Goal: Transaction & Acquisition: Purchase product/service

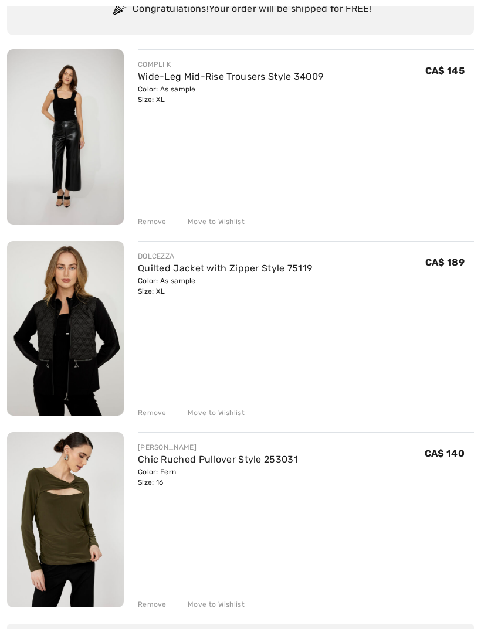
scroll to position [125, 0]
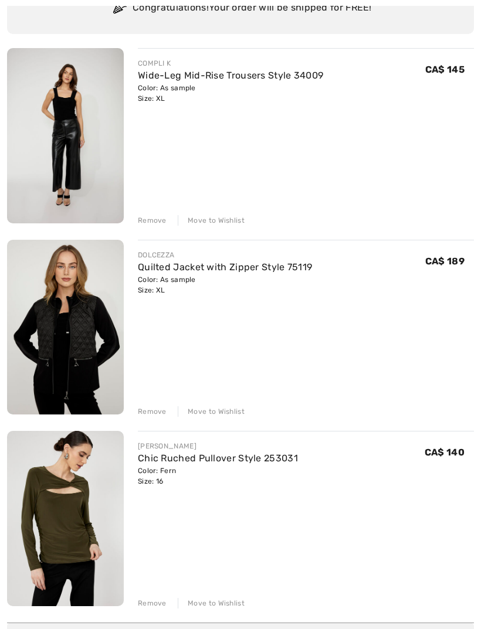
click at [152, 267] on link "Quilted Jacket with Zipper Style 75119" at bounding box center [225, 266] width 174 height 11
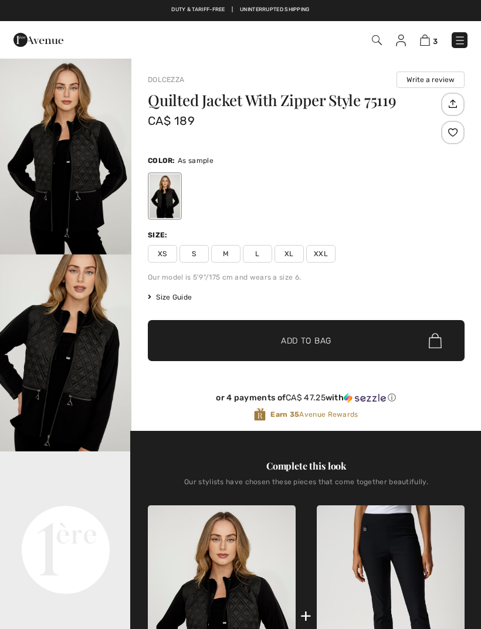
checkbox input "true"
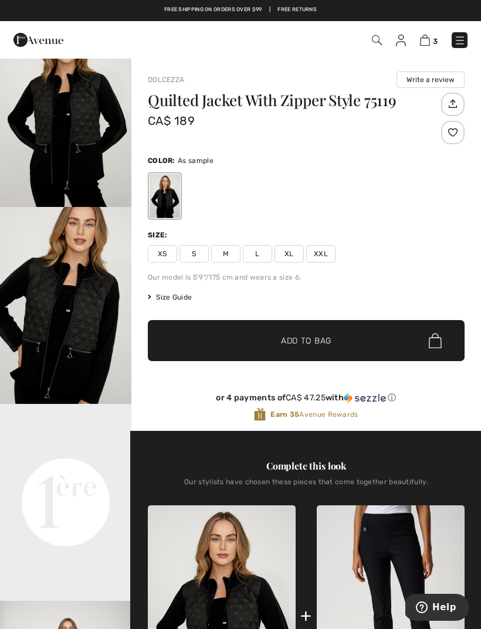
click at [175, 301] on span "Size Guide" at bounding box center [170, 297] width 44 height 11
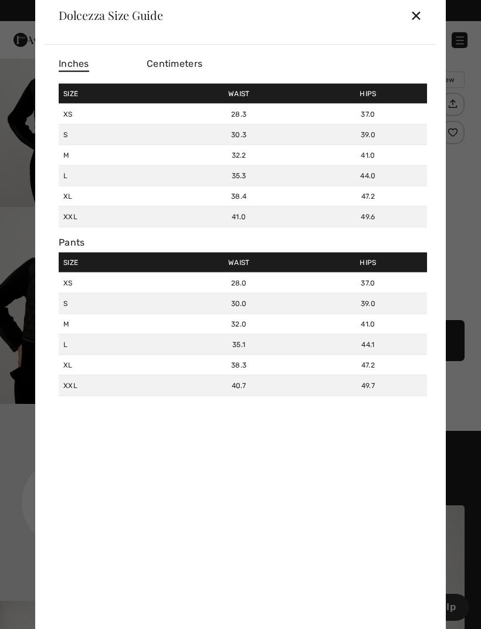
click at [418, 23] on div "✕" at bounding box center [416, 15] width 12 height 25
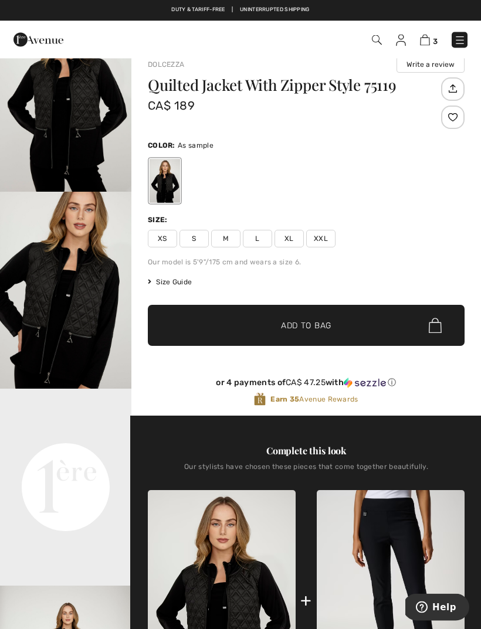
scroll to position [15, 0]
click at [315, 235] on span "XXL" at bounding box center [320, 239] width 29 height 18
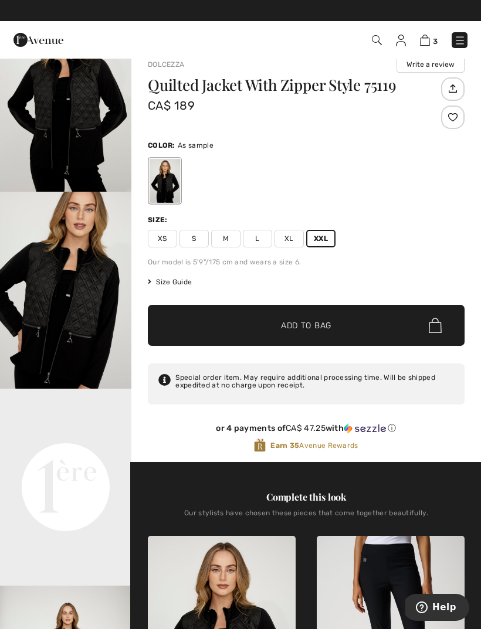
click at [190, 319] on span "✔ Added to Bag Add to Bag" at bounding box center [306, 325] width 316 height 41
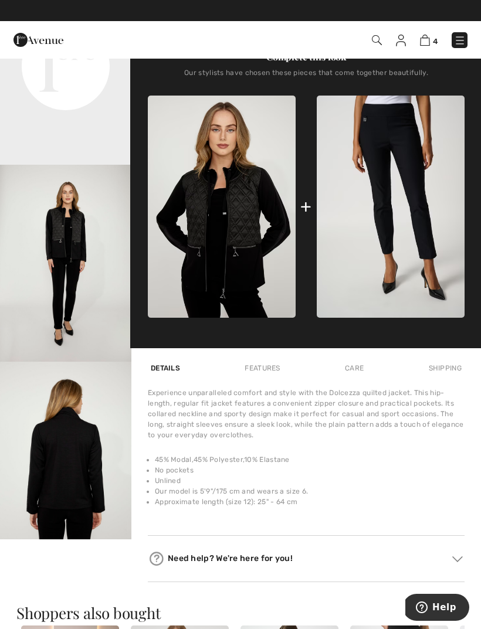
scroll to position [0, 0]
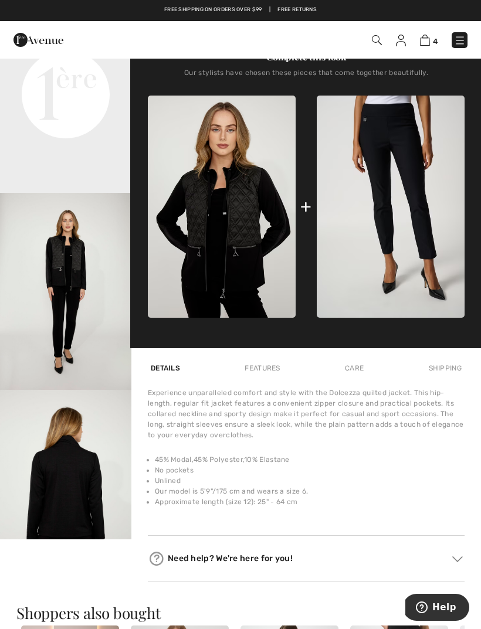
click at [423, 43] on img at bounding box center [425, 40] width 10 height 11
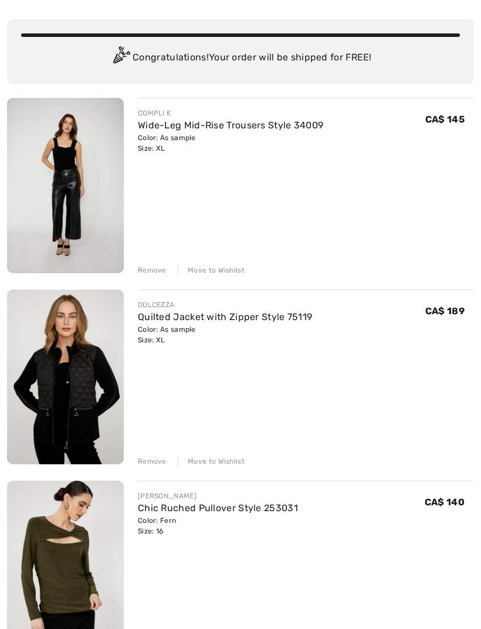
scroll to position [80, 0]
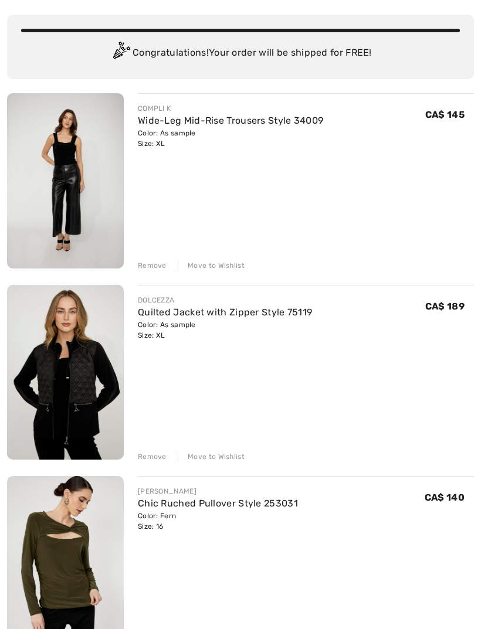
click at [145, 459] on div "Remove" at bounding box center [152, 456] width 29 height 11
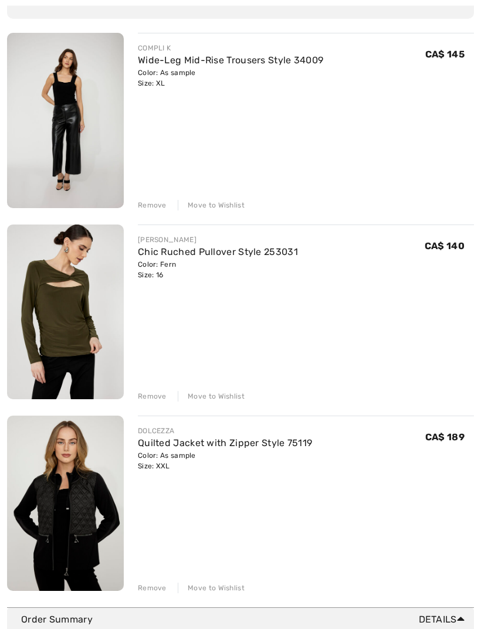
scroll to position [142, 0]
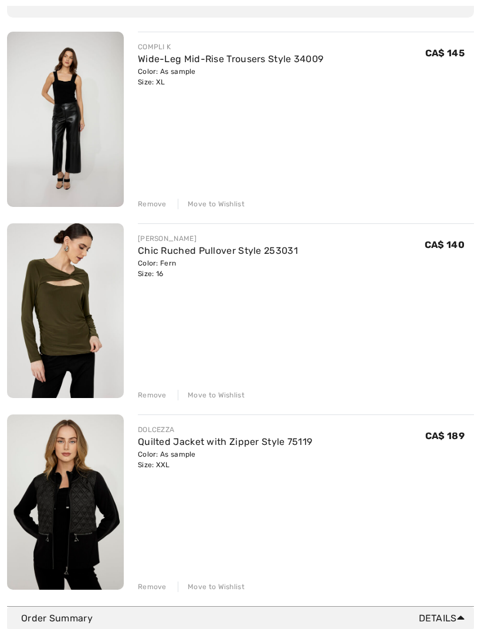
click at [141, 584] on div "Remove" at bounding box center [152, 586] width 29 height 11
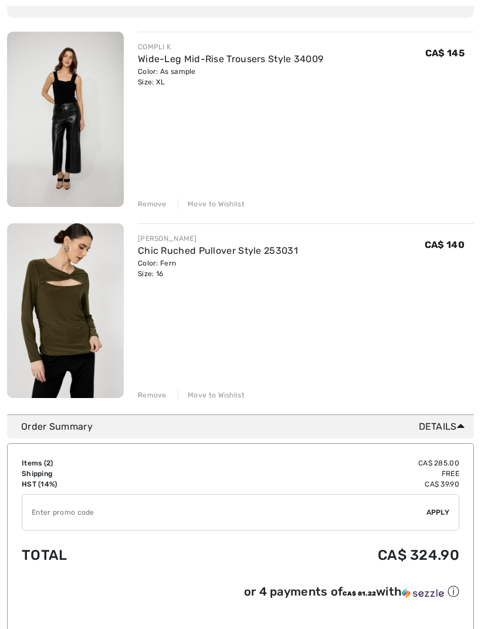
click at [150, 392] on div "Remove" at bounding box center [152, 395] width 29 height 11
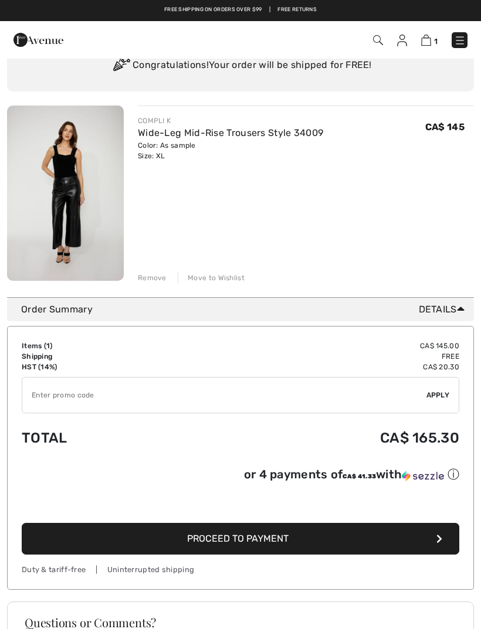
scroll to position [0, 0]
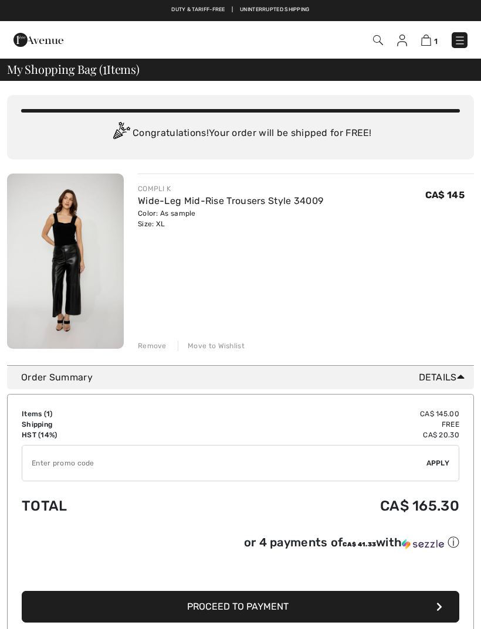
click at [459, 46] on img at bounding box center [460, 41] width 12 height 12
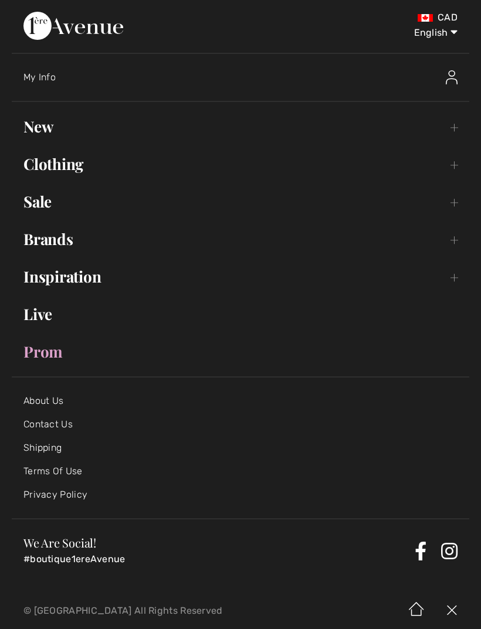
click at [57, 169] on link "Clothing Toggle submenu" at bounding box center [240, 164] width 457 height 26
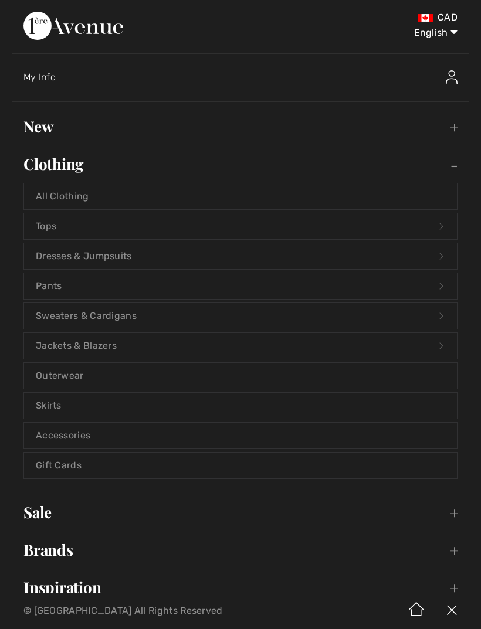
click at [53, 374] on link "Outerwear" at bounding box center [240, 376] width 432 height 26
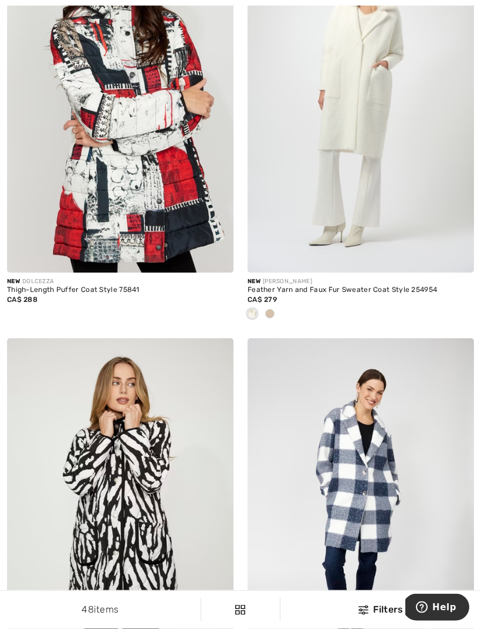
scroll to position [597, 0]
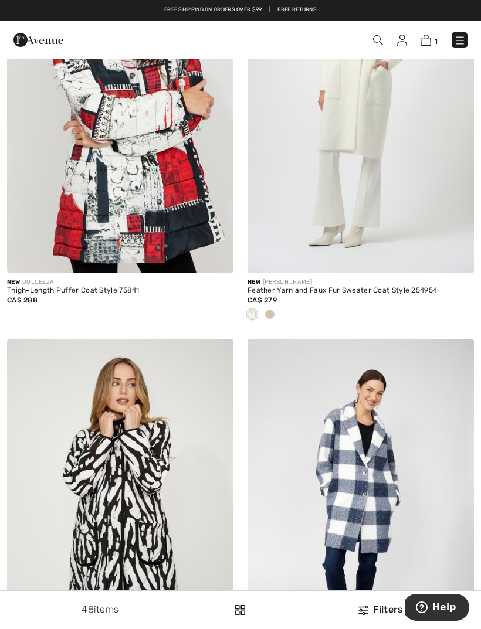
click at [274, 305] on div at bounding box center [270, 314] width 18 height 19
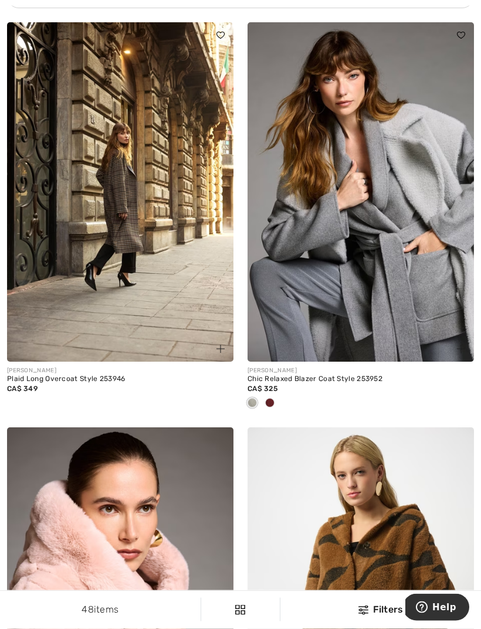
scroll to position [2574, 0]
click at [35, 251] on img at bounding box center [120, 191] width 226 height 339
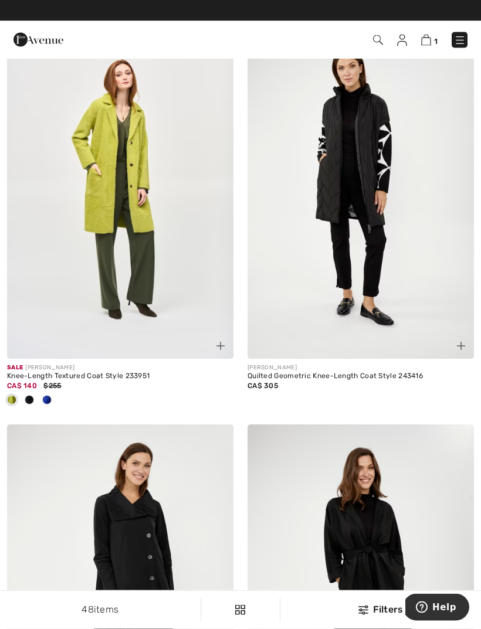
scroll to position [5858, 0]
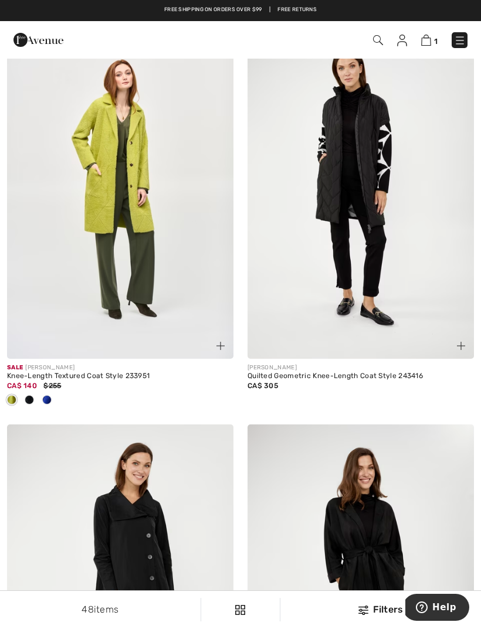
click at [31, 391] on div at bounding box center [30, 400] width 18 height 19
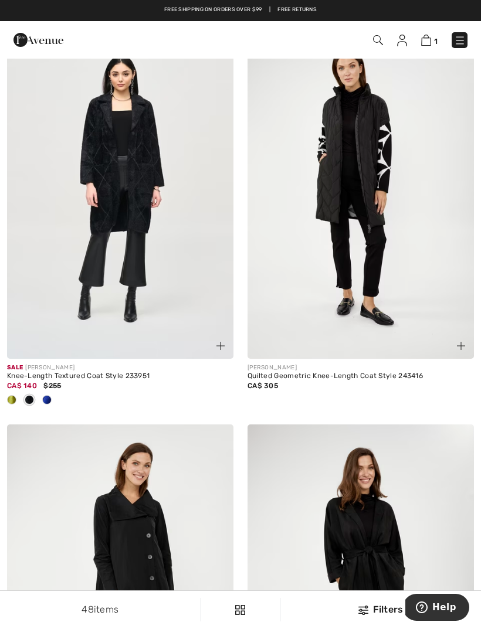
click at [42, 393] on div "Sale JOSEPH RIBKOFF Knee-Length Textured Coat Style 233951 CA$ 140 $255" at bounding box center [120, 392] width 226 height 66
click at [39, 380] on div "CA$ 140 $255" at bounding box center [120, 385] width 226 height 11
click at [44, 395] on span at bounding box center [46, 399] width 9 height 9
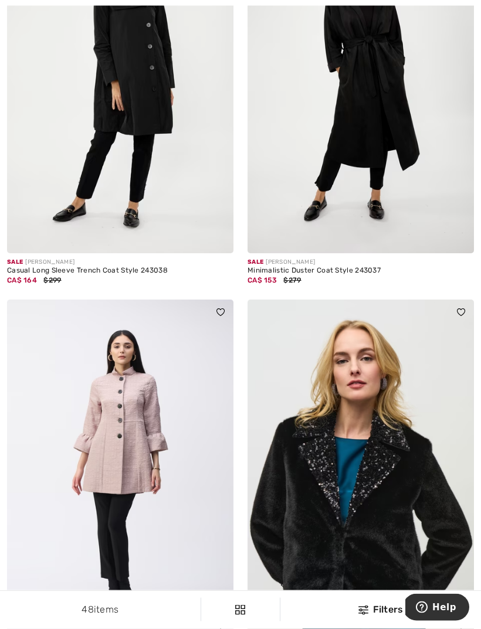
scroll to position [6368, 0]
click at [74, 275] on div "CA$ 164 $299" at bounding box center [120, 280] width 226 height 11
click at [100, 267] on div "Casual Long Sleeve Trench Coat Style 243038" at bounding box center [120, 271] width 226 height 8
click at [73, 169] on img at bounding box center [120, 83] width 226 height 339
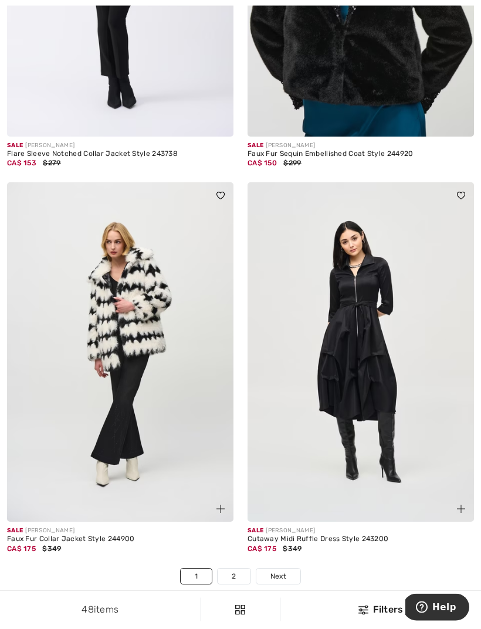
scroll to position [6875, 0]
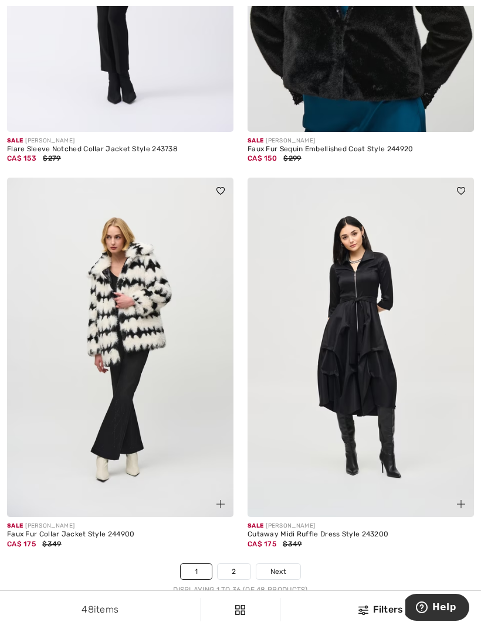
click at [228, 564] on link "2" at bounding box center [233, 571] width 32 height 15
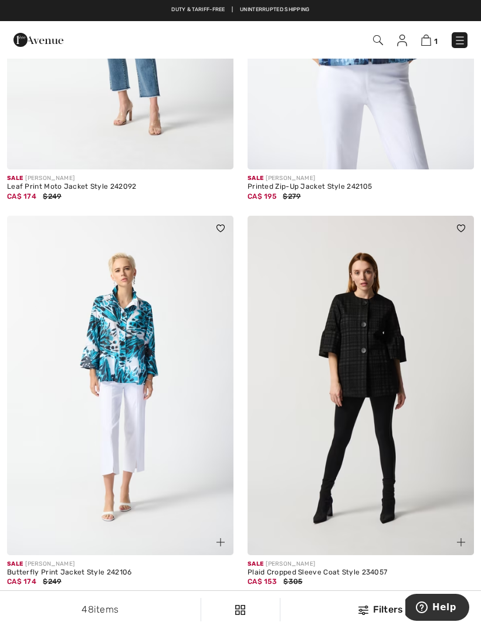
scroll to position [719, 0]
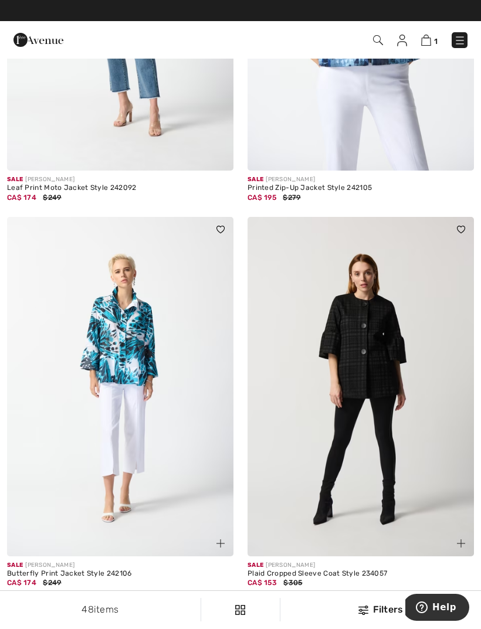
click at [460, 46] on img at bounding box center [460, 41] width 12 height 12
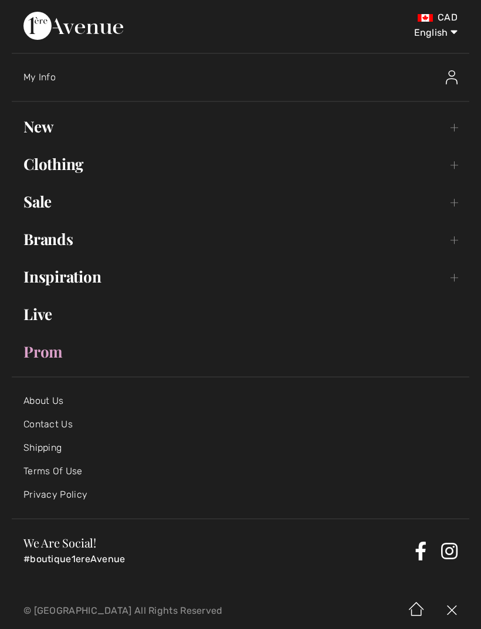
click at [38, 160] on link "Clothing Toggle submenu" at bounding box center [240, 164] width 457 height 26
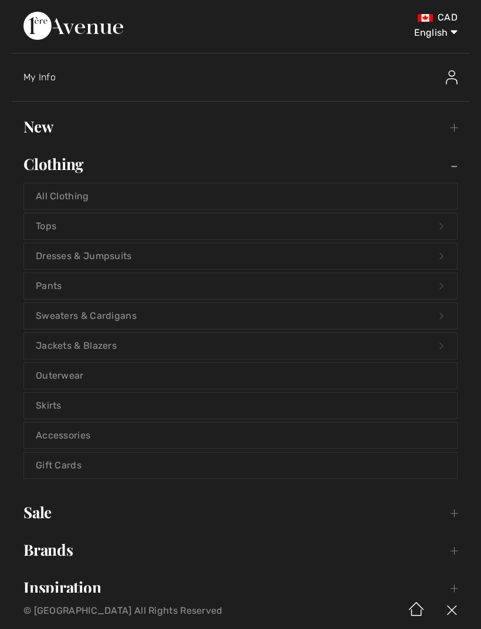
click at [57, 406] on link "Skirts" at bounding box center [240, 406] width 432 height 26
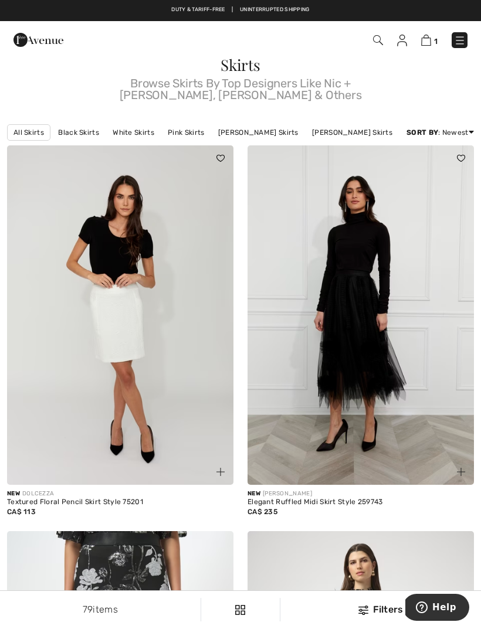
click at [463, 46] on img at bounding box center [460, 41] width 12 height 12
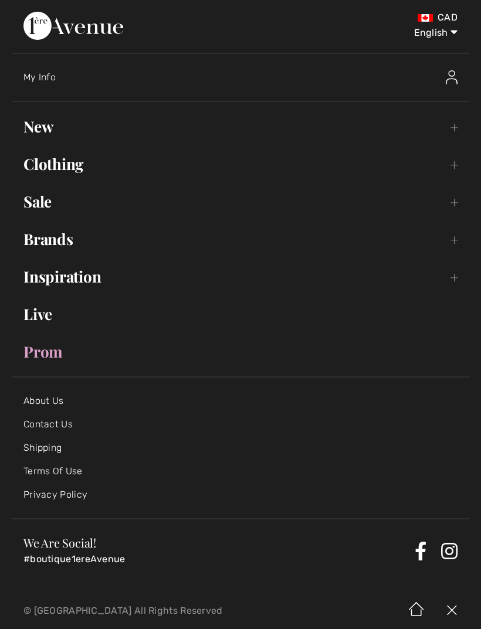
click at [47, 160] on link "Clothing Toggle submenu" at bounding box center [240, 164] width 457 height 26
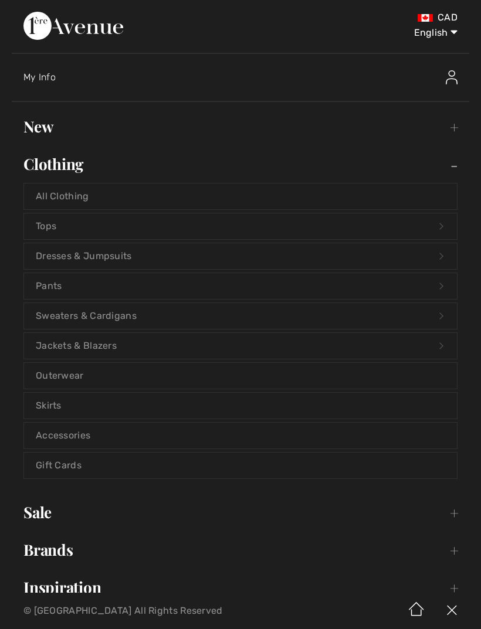
click at [43, 125] on link "New Toggle submenu" at bounding box center [240, 127] width 457 height 26
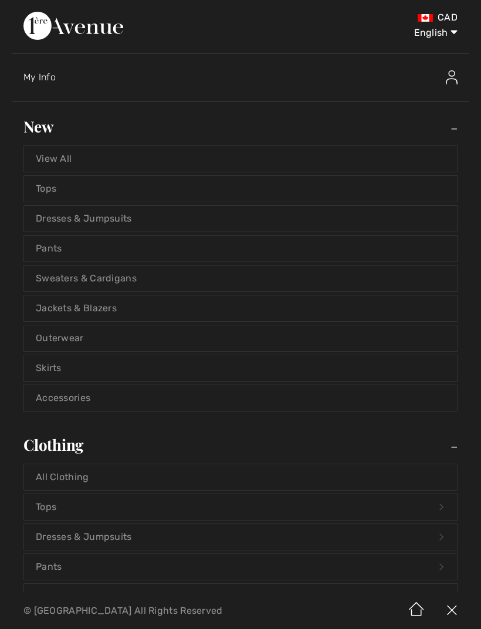
click at [49, 157] on link "View All" at bounding box center [240, 159] width 432 height 26
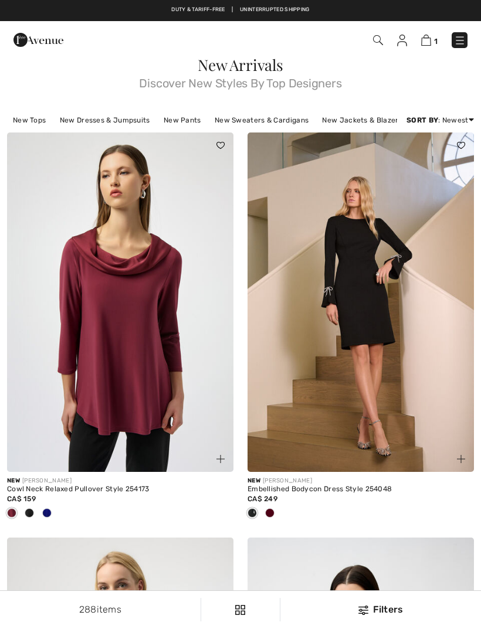
checkbox input "true"
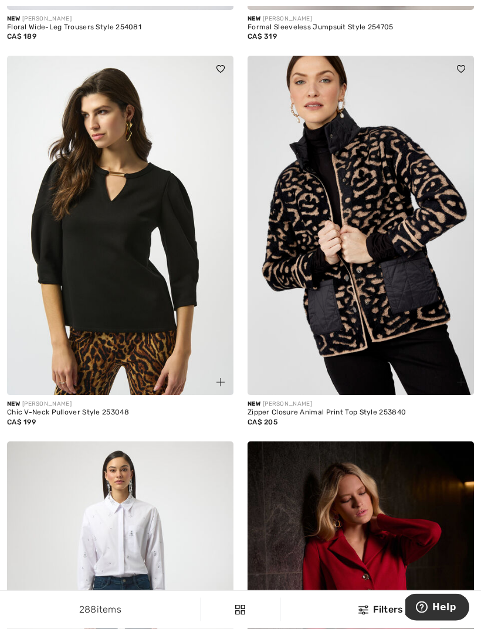
scroll to position [5386, 0]
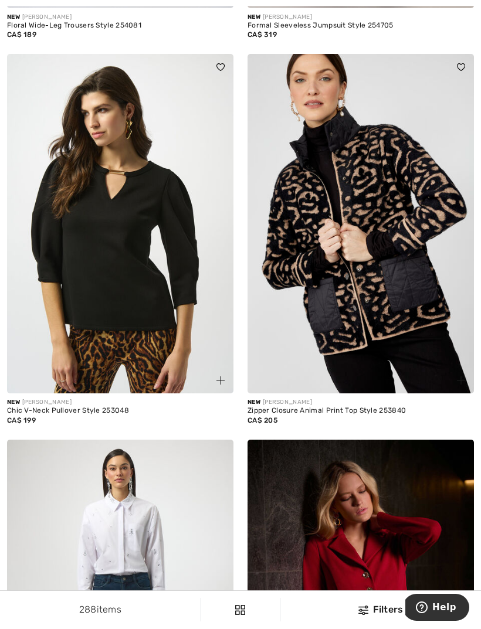
click at [73, 238] on img at bounding box center [120, 223] width 226 height 339
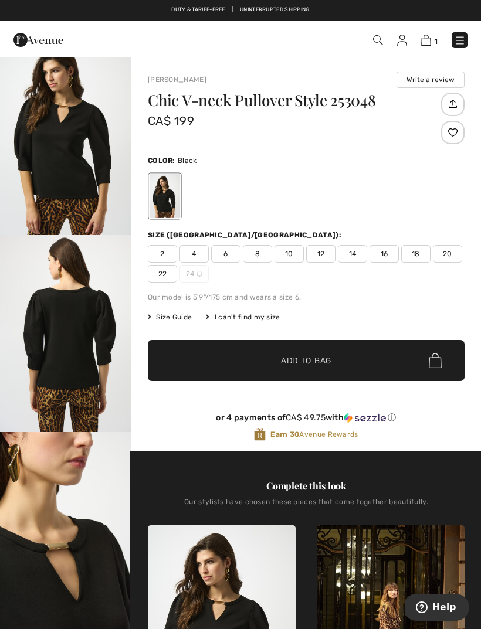
scroll to position [19, 0]
click at [51, 149] on img "1 / 5" at bounding box center [65, 136] width 131 height 197
click at [381, 254] on span "16" at bounding box center [383, 254] width 29 height 18
click at [383, 352] on span "✔ Added to Bag Add to Bag" at bounding box center [306, 360] width 316 height 41
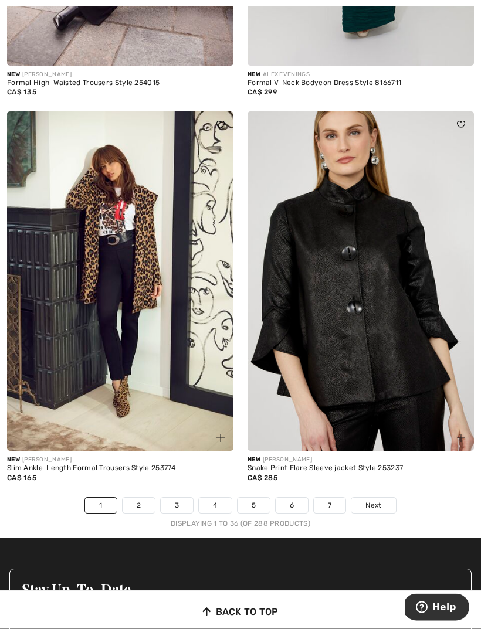
scroll to position [6915, 0]
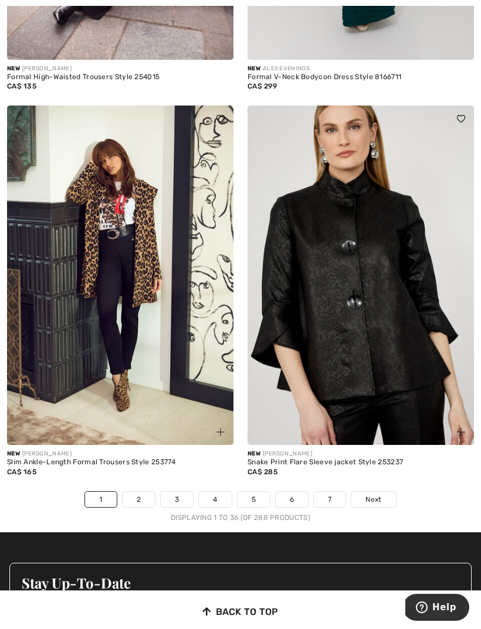
click at [141, 492] on link "2" at bounding box center [138, 499] width 32 height 15
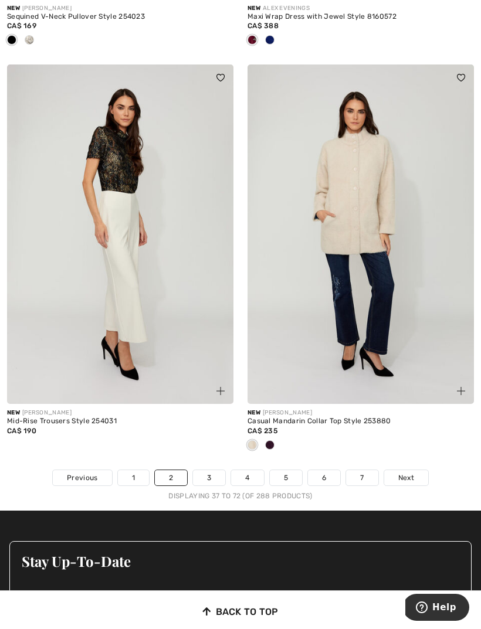
scroll to position [6973, 0]
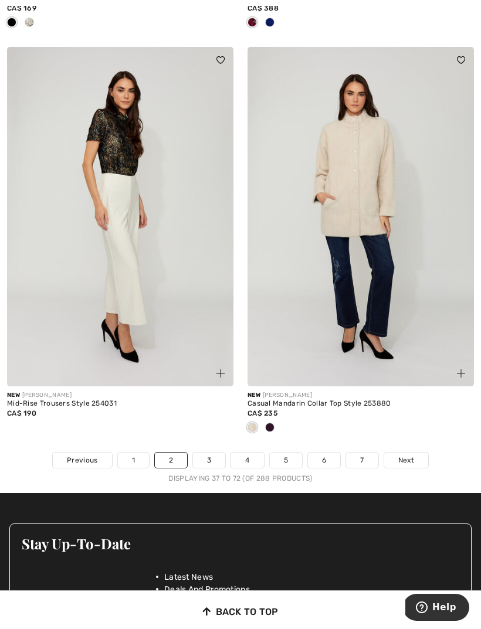
click at [204, 452] on link "3" at bounding box center [209, 459] width 32 height 15
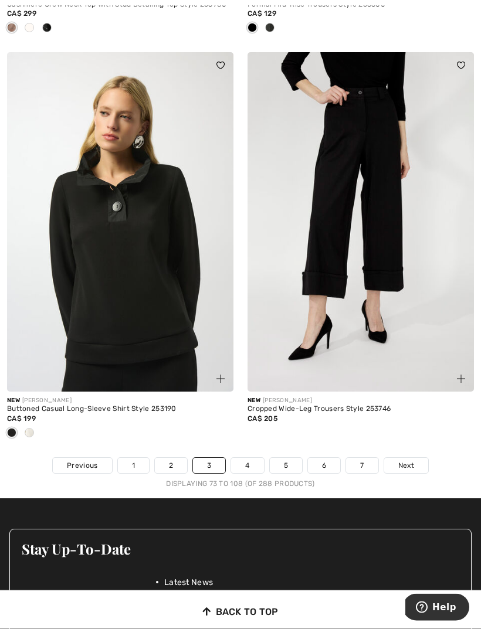
scroll to position [6949, 0]
click at [32, 428] on span at bounding box center [29, 432] width 9 height 9
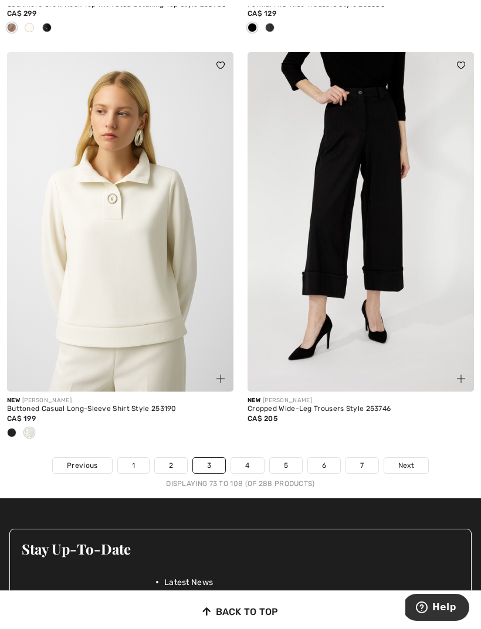
click at [239, 458] on link "4" at bounding box center [247, 465] width 32 height 15
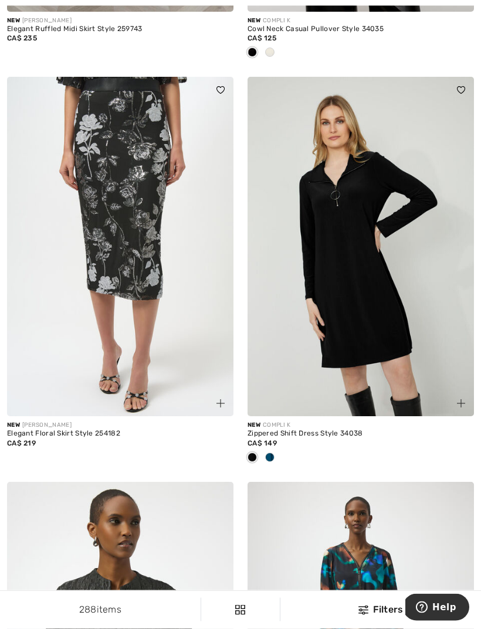
scroll to position [4145, 0]
click at [270, 448] on div at bounding box center [270, 457] width 18 height 19
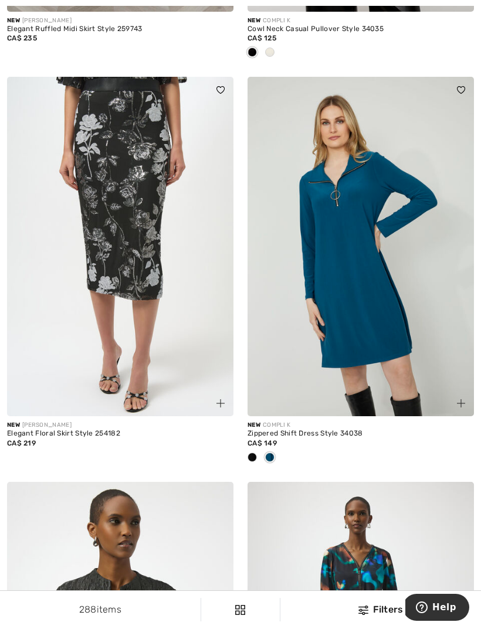
click at [413, 364] on img at bounding box center [360, 246] width 226 height 339
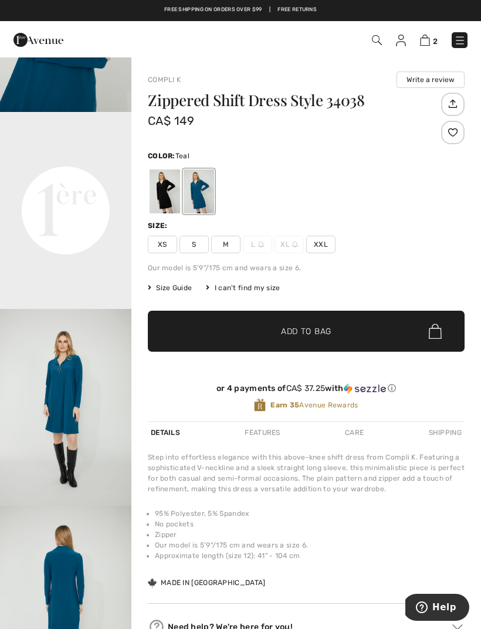
click at [331, 233] on div "Size: XS S M L XL XXL" at bounding box center [306, 236] width 316 height 33
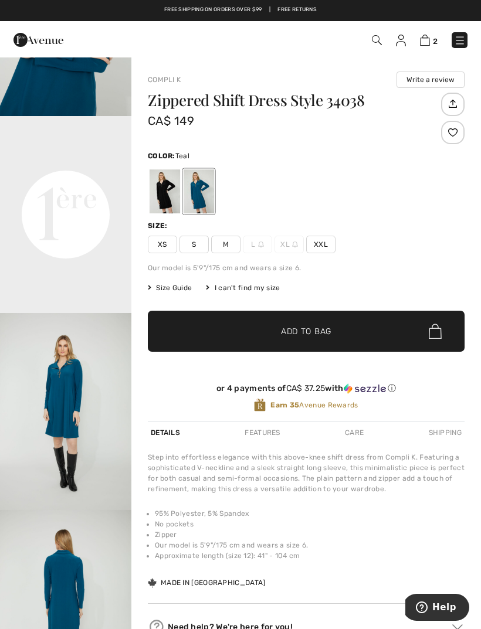
scroll to position [335, 0]
click at [316, 249] on span "XXL" at bounding box center [320, 245] width 29 height 18
click at [334, 326] on span "✔ Added to Bag Add to Bag" at bounding box center [306, 331] width 316 height 41
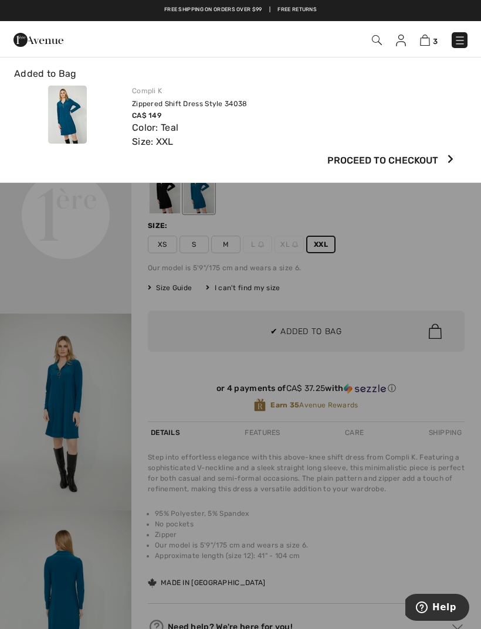
scroll to position [0, 0]
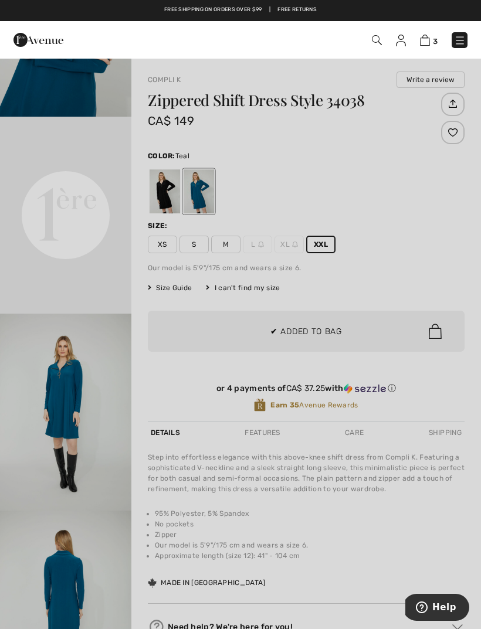
click at [18, 305] on div at bounding box center [240, 314] width 481 height 629
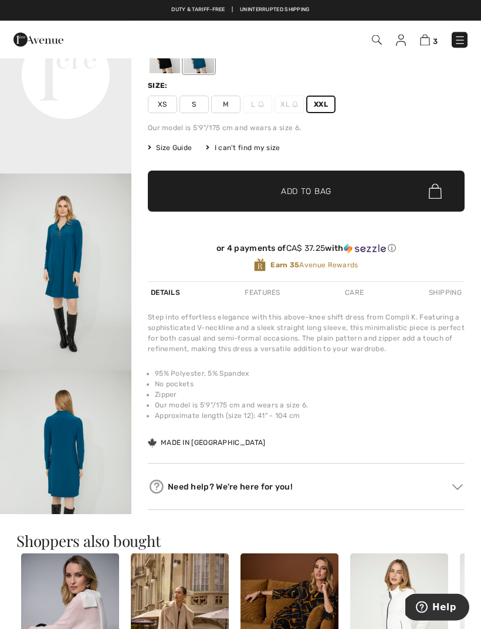
scroll to position [130, 0]
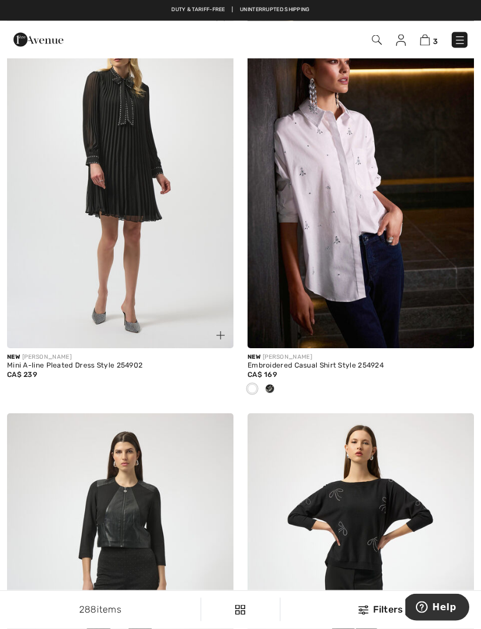
scroll to position [5085, 0]
click at [408, 281] on img at bounding box center [360, 178] width 226 height 339
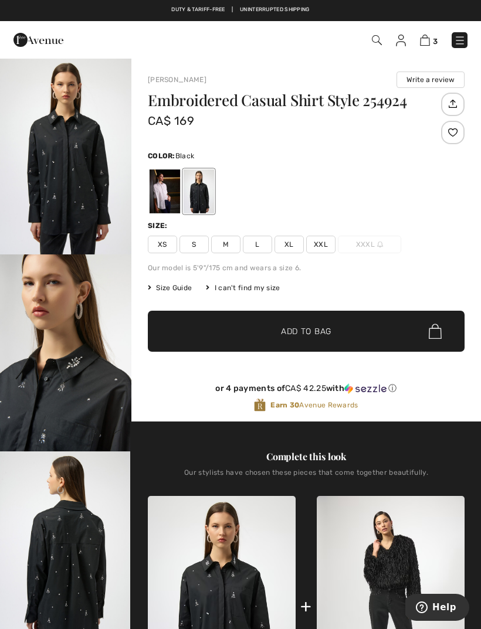
click at [163, 189] on div at bounding box center [164, 191] width 30 height 44
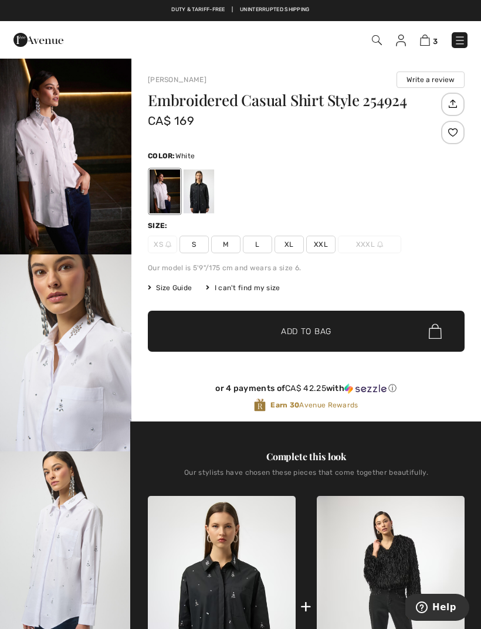
click at [62, 345] on img "2 / 6" at bounding box center [65, 352] width 131 height 197
click at [288, 242] on span "XL" at bounding box center [288, 245] width 29 height 18
click at [355, 332] on span "✔ Added to Bag Add to Bag" at bounding box center [306, 331] width 316 height 41
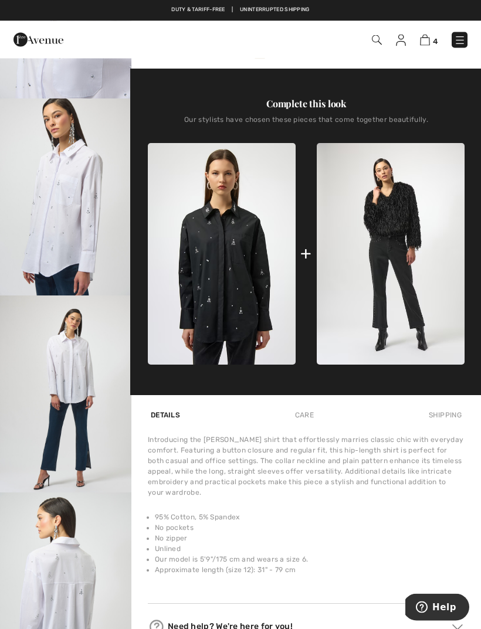
scroll to position [326, 0]
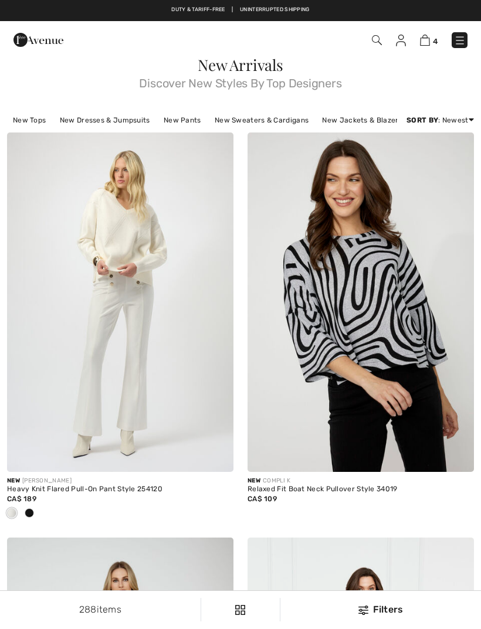
checkbox input "true"
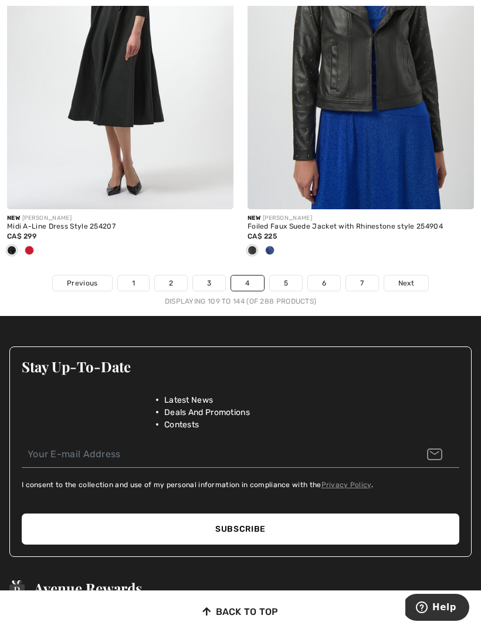
scroll to position [7187, 0]
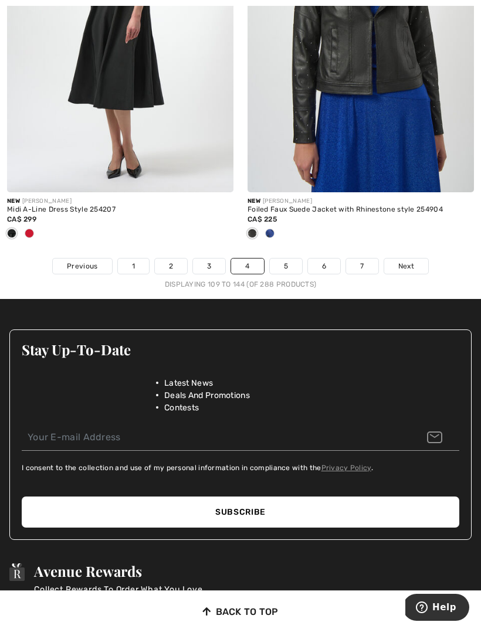
click at [294, 258] on link "5" at bounding box center [286, 265] width 32 height 15
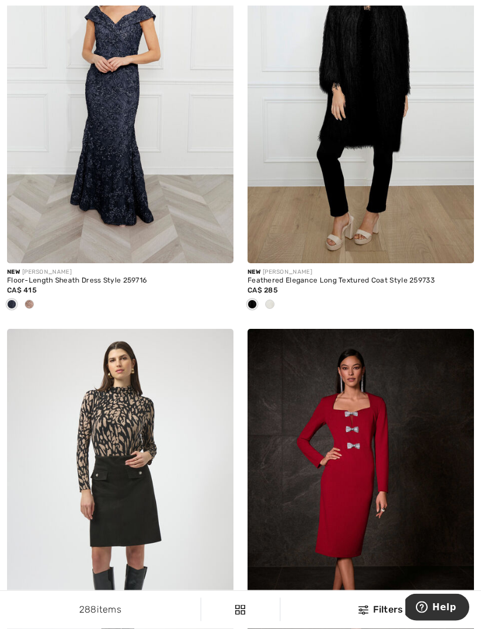
scroll to position [1808, 0]
click at [268, 301] on span at bounding box center [269, 303] width 9 height 9
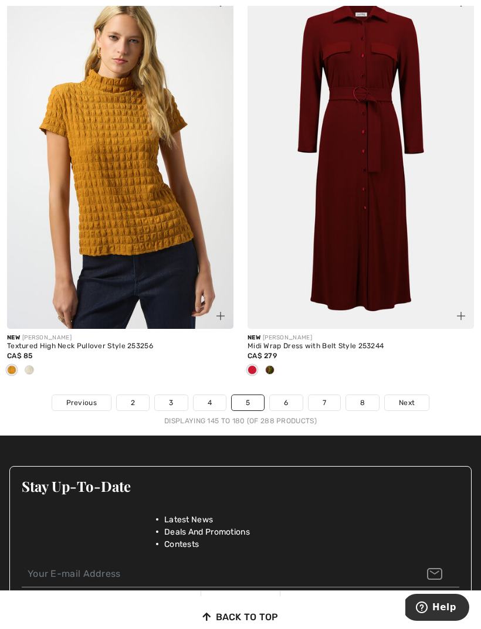
scroll to position [7048, 0]
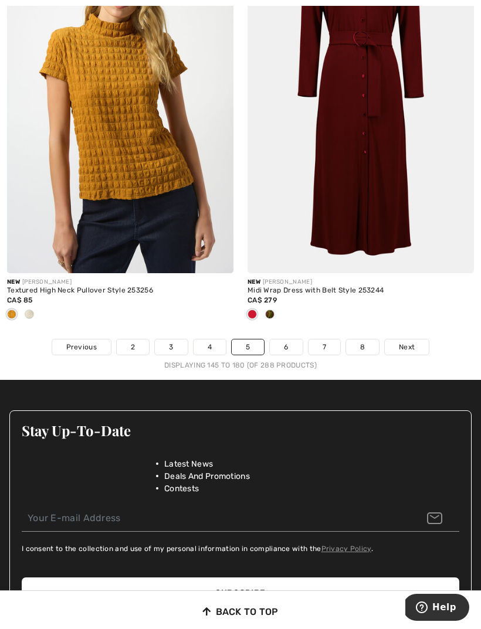
click at [289, 339] on link "6" at bounding box center [286, 346] width 32 height 15
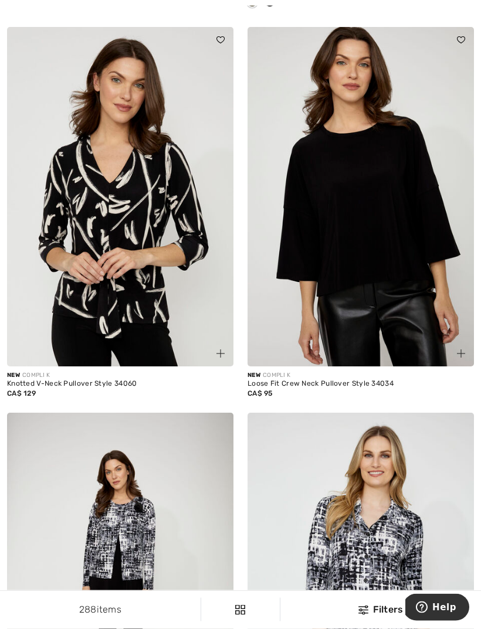
scroll to position [5760, 0]
click at [434, 319] on img at bounding box center [360, 196] width 226 height 339
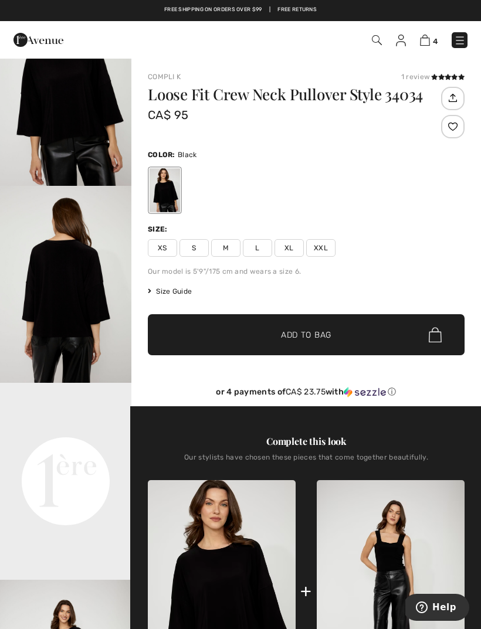
click at [327, 244] on span "XXL" at bounding box center [320, 248] width 29 height 18
click at [369, 333] on span "✔ Added to Bag Add to Bag" at bounding box center [306, 334] width 316 height 41
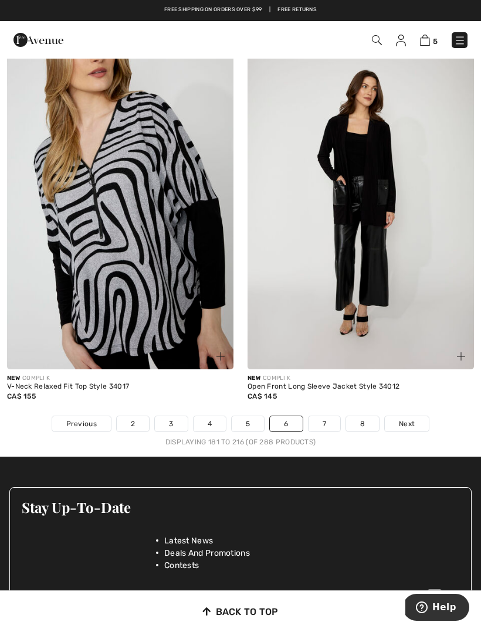
scroll to position [6909, 0]
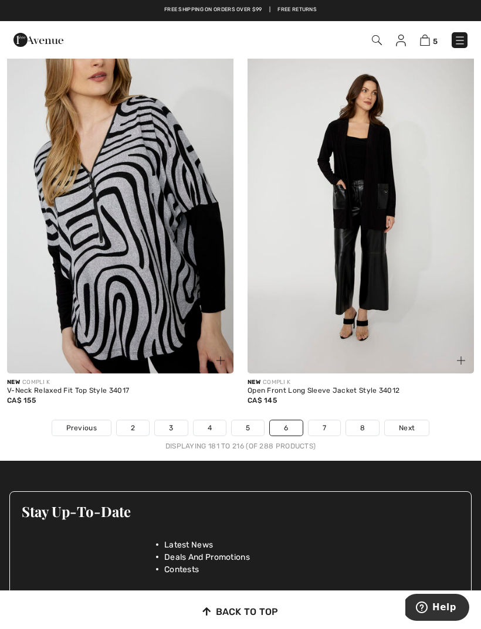
click at [377, 313] on img at bounding box center [360, 203] width 226 height 339
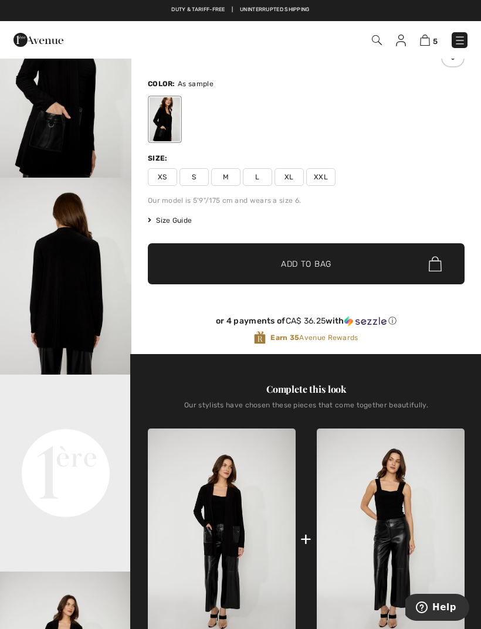
scroll to position [69, 0]
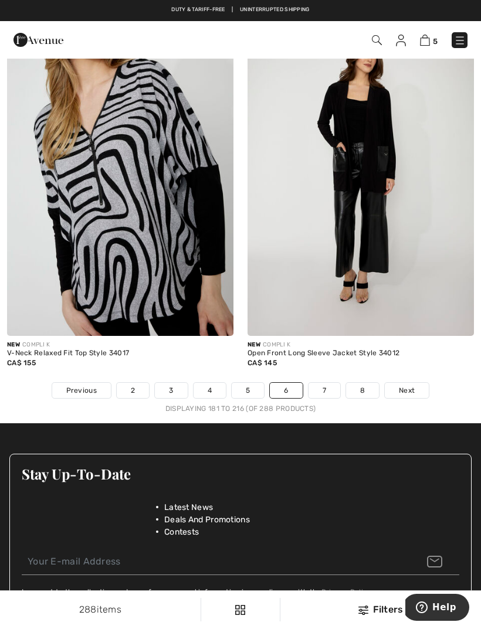
click at [434, 39] on span "5" at bounding box center [434, 41] width 5 height 9
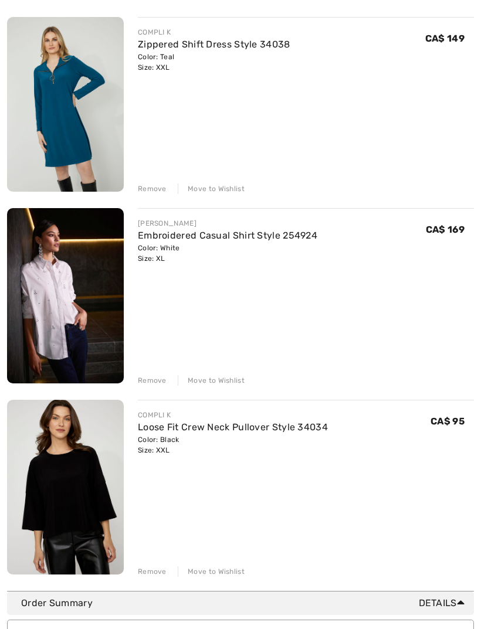
scroll to position [539, 0]
click at [147, 380] on div "Remove" at bounding box center [152, 380] width 29 height 11
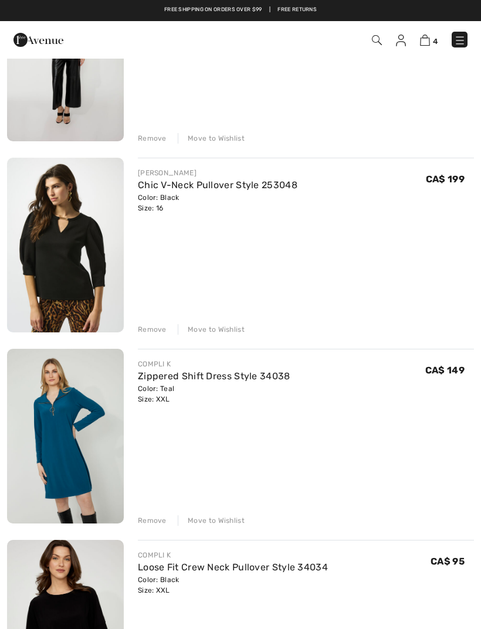
scroll to position [206, 0]
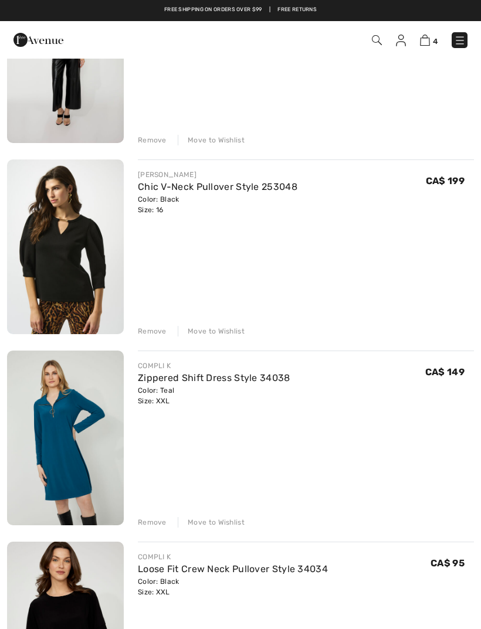
click at [54, 239] on img at bounding box center [65, 246] width 117 height 175
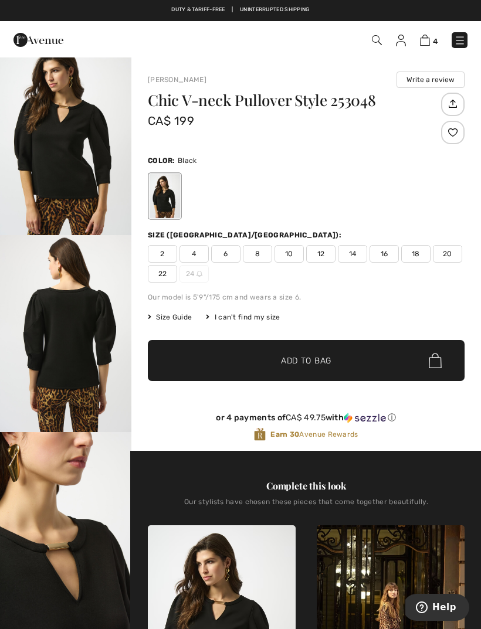
scroll to position [19, 0]
click at [60, 340] on img "2 / 5" at bounding box center [65, 333] width 131 height 197
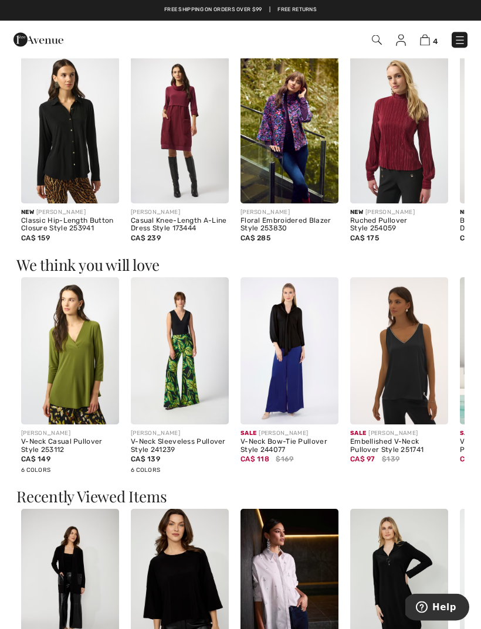
scroll to position [1023, 0]
click at [64, 160] on img at bounding box center [70, 129] width 98 height 147
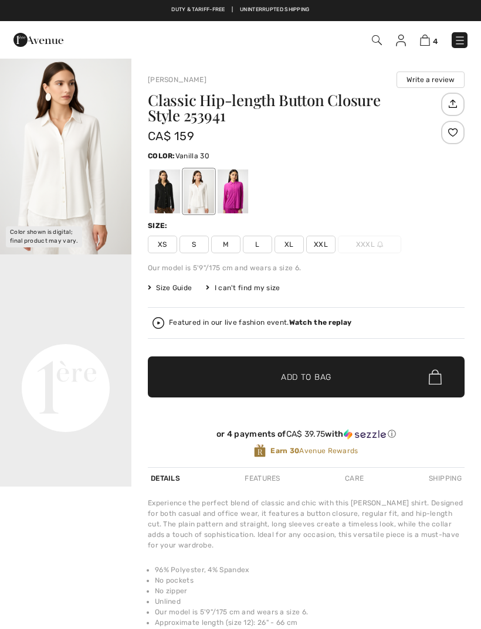
checkbox input "true"
click at [59, 205] on img "1 / 1" at bounding box center [65, 155] width 131 height 197
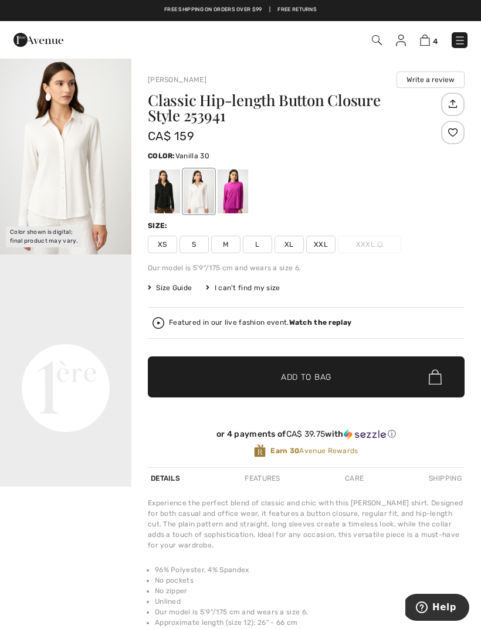
click at [318, 248] on span "XXL" at bounding box center [320, 245] width 29 height 18
click at [319, 373] on span "Add to Bag" at bounding box center [306, 377] width 50 height 12
click at [237, 192] on div at bounding box center [232, 191] width 30 height 44
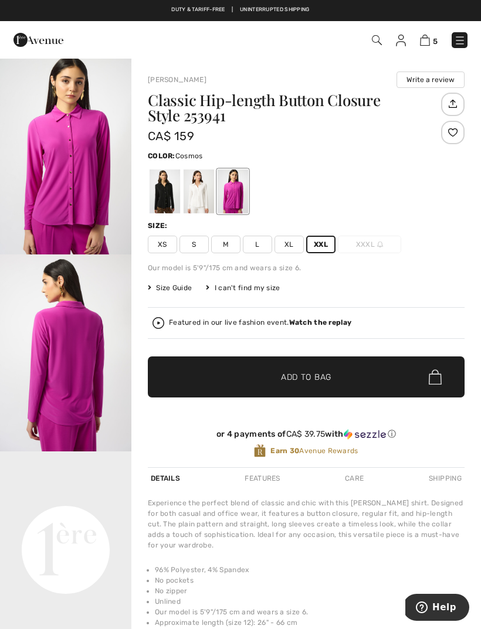
click at [81, 406] on img "2 / 4" at bounding box center [65, 352] width 131 height 197
click at [430, 36] on img at bounding box center [425, 40] width 10 height 11
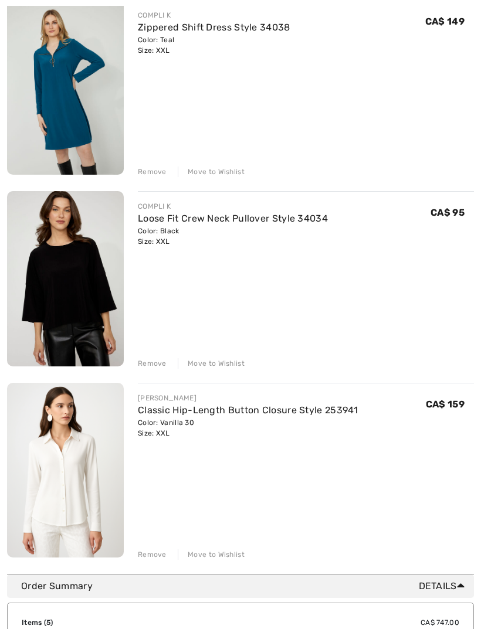
scroll to position [566, 0]
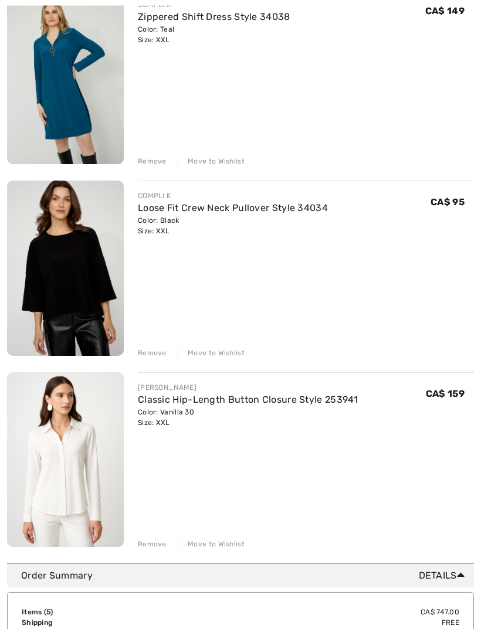
click at [153, 546] on div "Remove" at bounding box center [152, 544] width 29 height 11
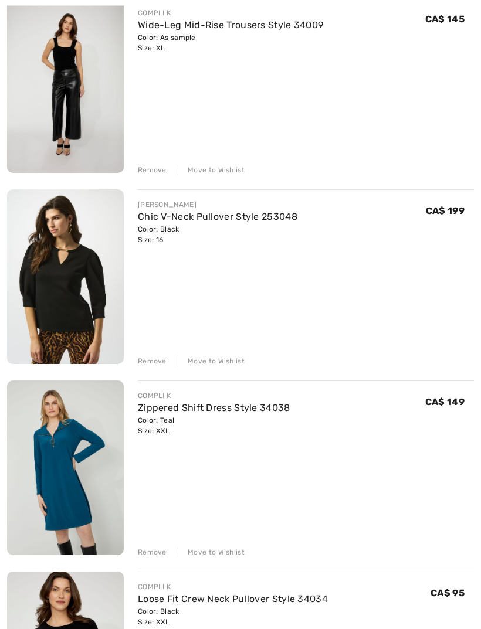
scroll to position [197, 0]
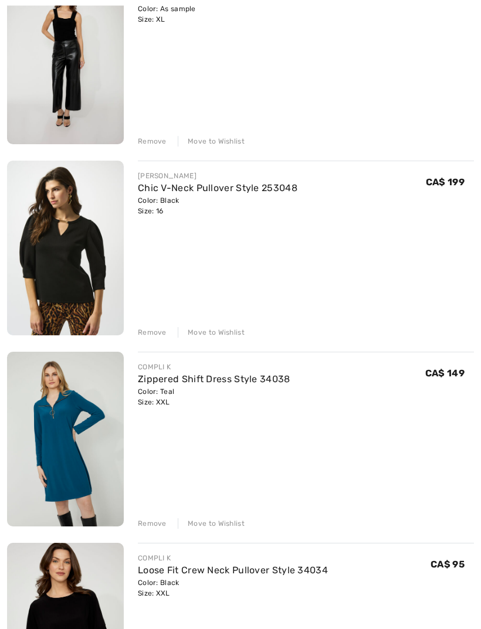
click at [222, 334] on div "Move to Wishlist" at bounding box center [211, 333] width 67 height 11
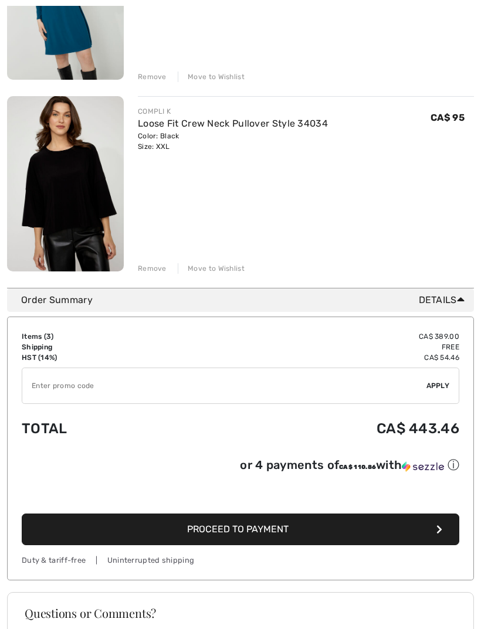
scroll to position [460, 0]
